Goal: Task Accomplishment & Management: Complete application form

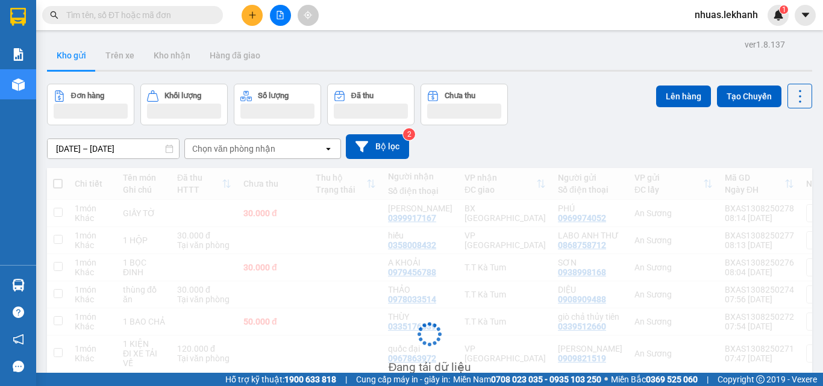
click at [158, 16] on input "text" at bounding box center [137, 14] width 142 height 13
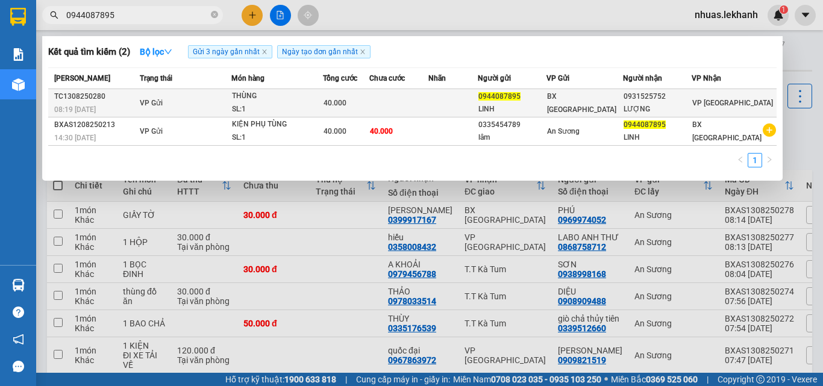
type input "0944087895"
click at [429, 103] on td at bounding box center [399, 103] width 60 height 28
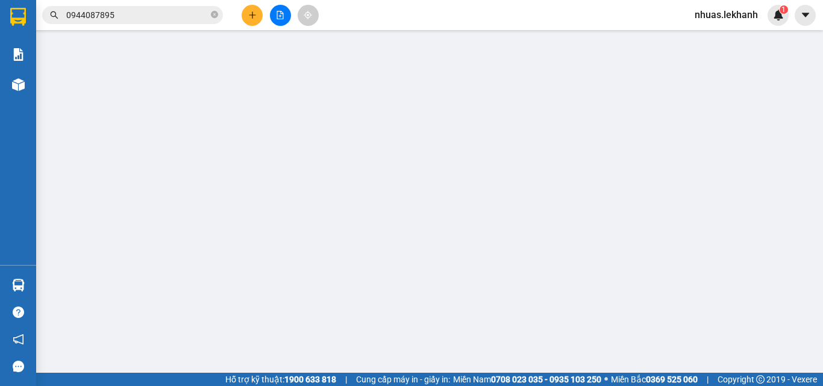
type input "0944087895"
type input "LINH"
type input "0931525752"
type input "LƯỢNG"
type input "40.000"
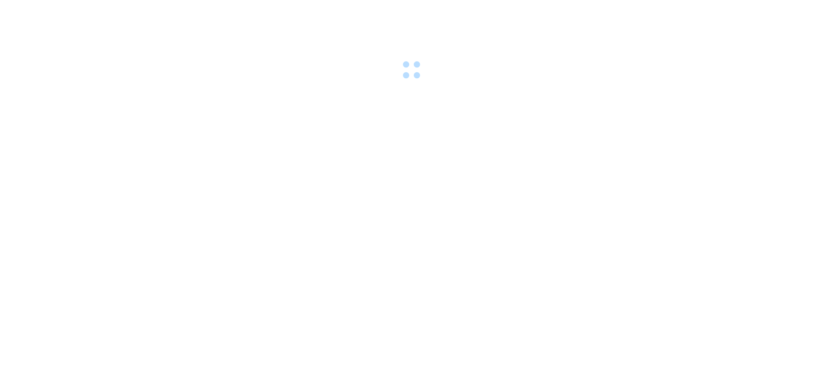
click at [377, 236] on body at bounding box center [411, 193] width 823 height 386
drag, startPoint x: 0, startPoint y: 0, endPoint x: 377, endPoint y: 236, distance: 445.0
click at [377, 236] on body at bounding box center [411, 193] width 823 height 386
